Goal: Transaction & Acquisition: Purchase product/service

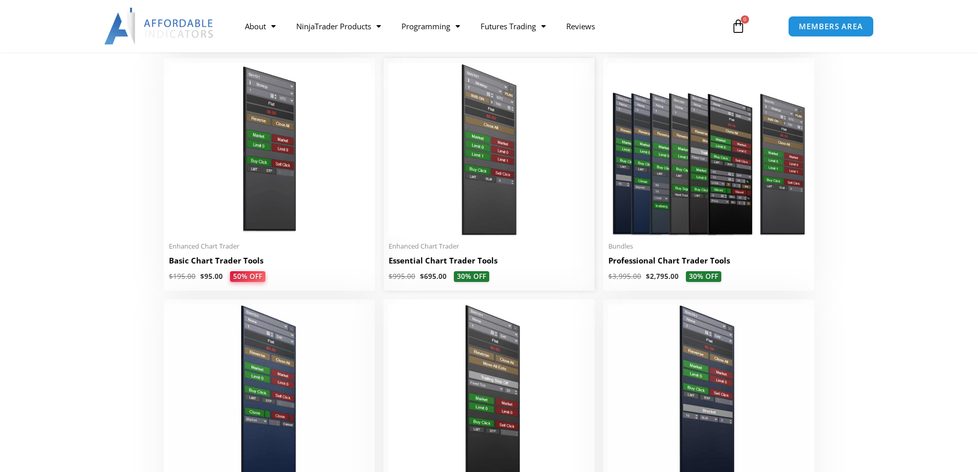
scroll to position [411, 0]
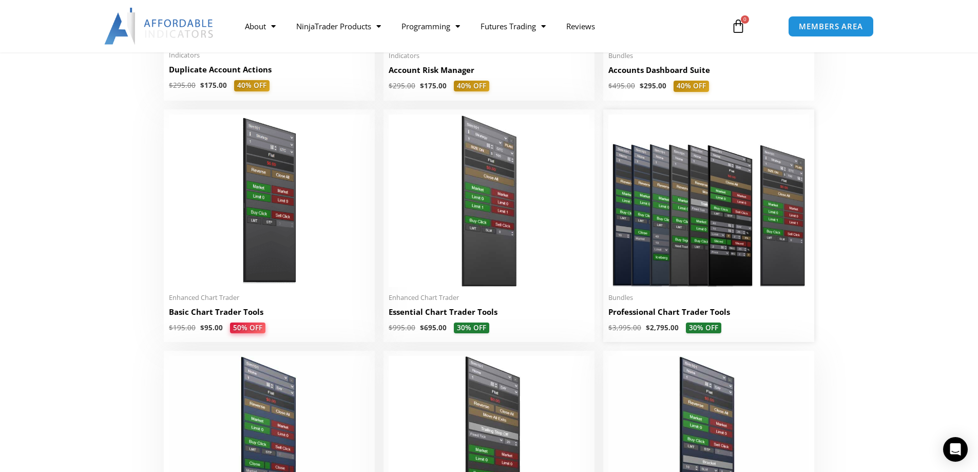
click at [645, 222] on img at bounding box center [708, 200] width 201 height 172
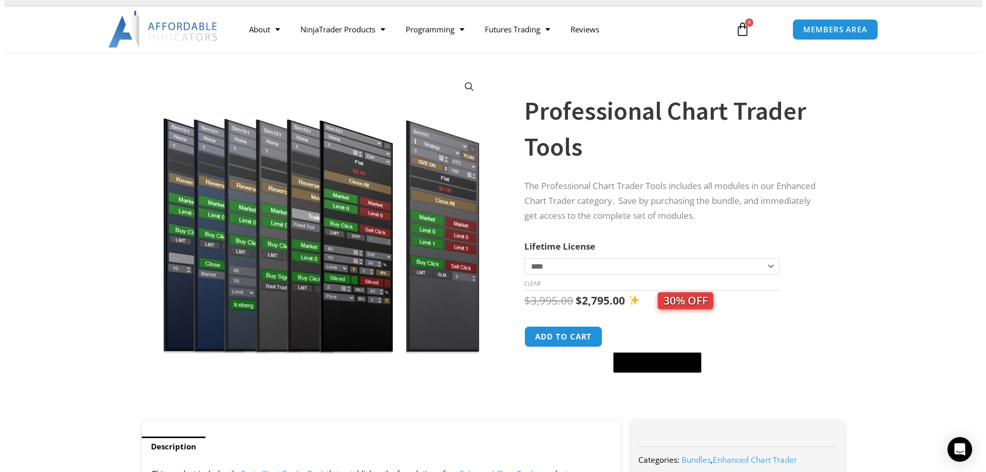
scroll to position [51, 0]
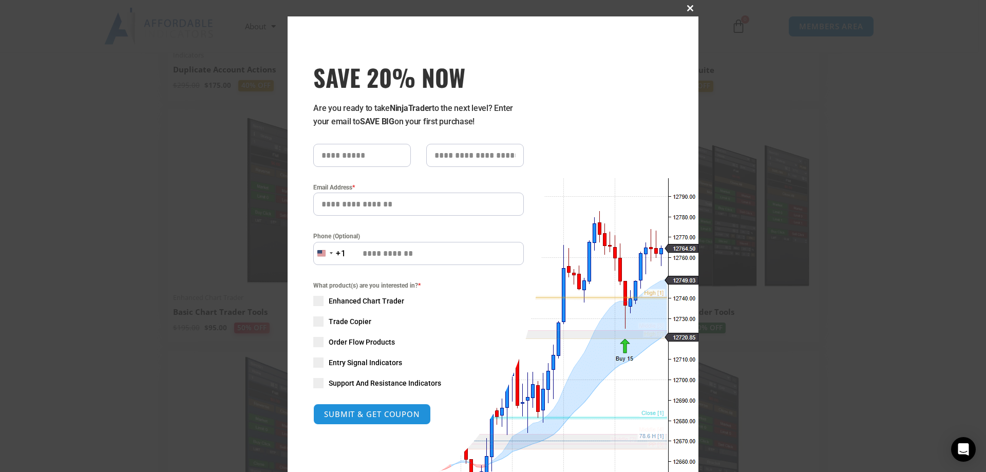
click at [684, 9] on span "SAVE 20% NOW popup" at bounding box center [690, 8] width 16 height 6
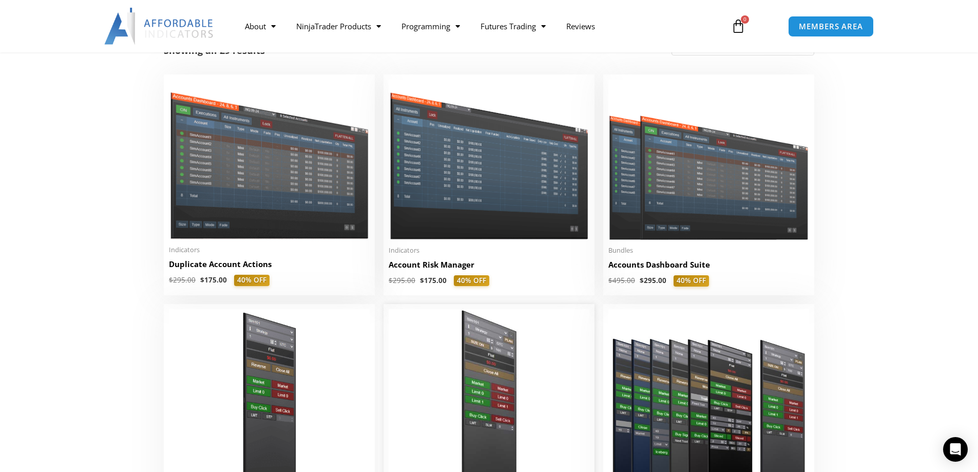
scroll to position [154, 0]
